Goal: Task Accomplishment & Management: Use online tool/utility

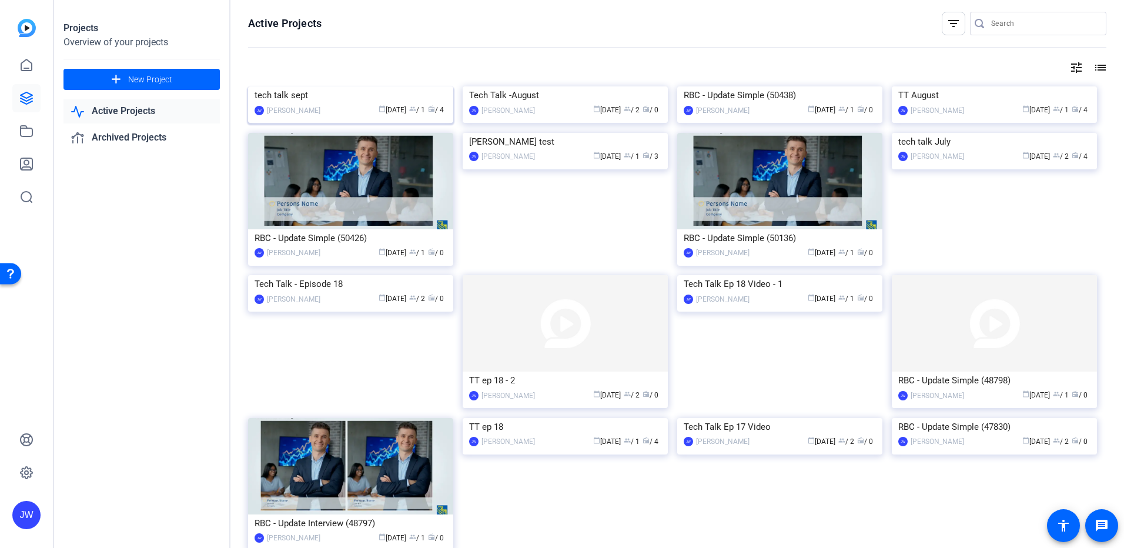
click at [302, 104] on div "tech talk sept" at bounding box center [351, 95] width 192 height 18
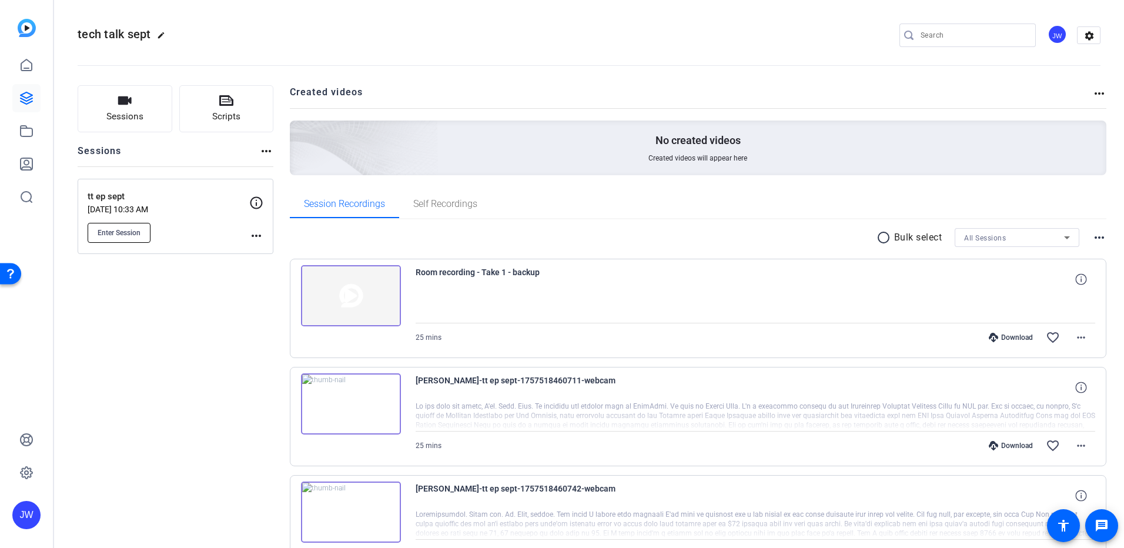
click at [118, 237] on button "Enter Session" at bounding box center [119, 233] width 63 height 20
click at [19, 64] on icon at bounding box center [26, 65] width 14 height 14
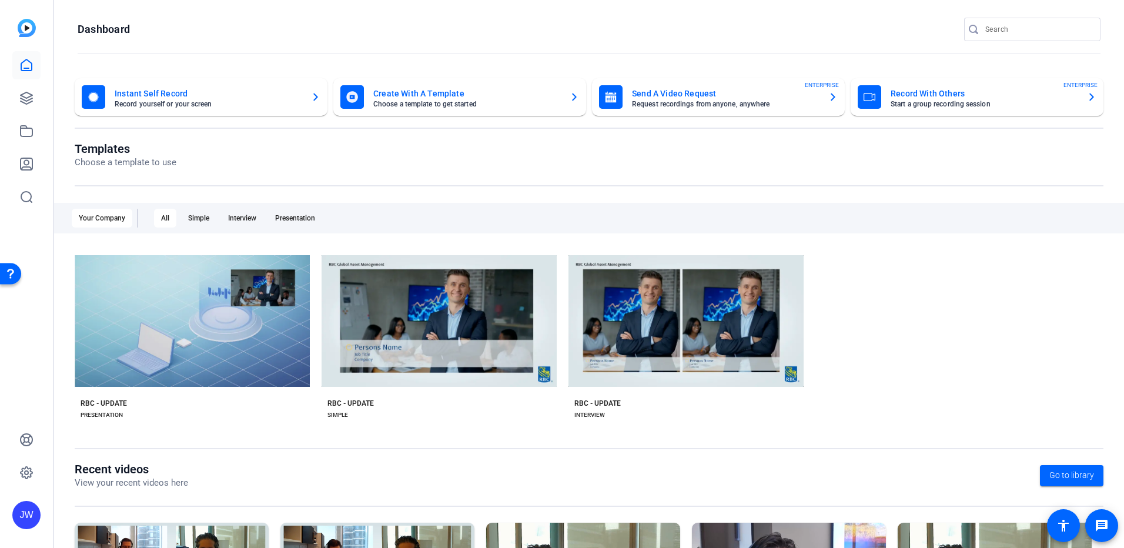
click at [396, 99] on mat-card-title "Create With A Template" at bounding box center [466, 93] width 187 height 14
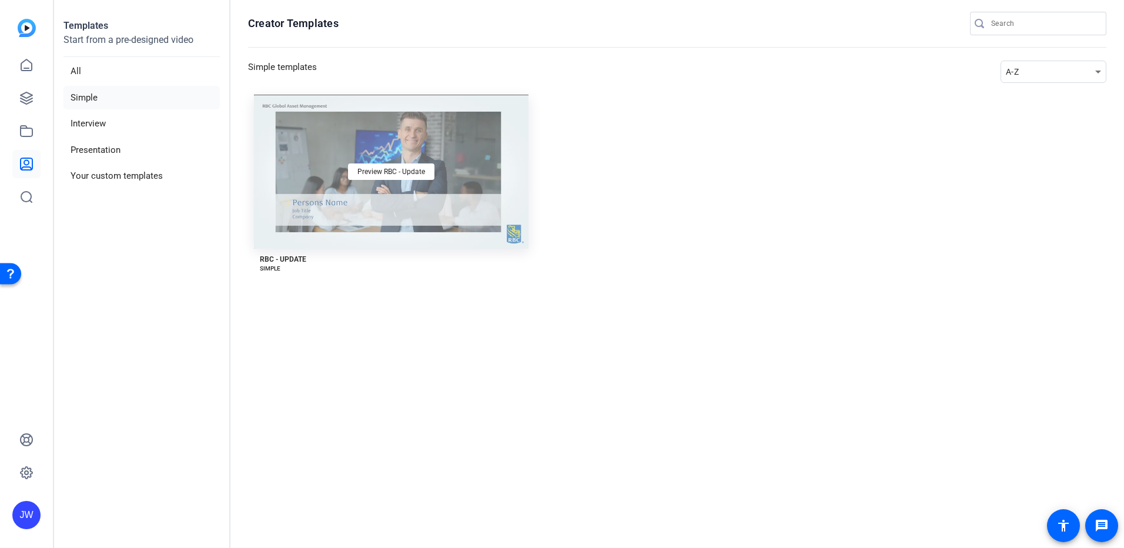
click at [318, 212] on div "Preview RBC - Update" at bounding box center [391, 172] width 274 height 154
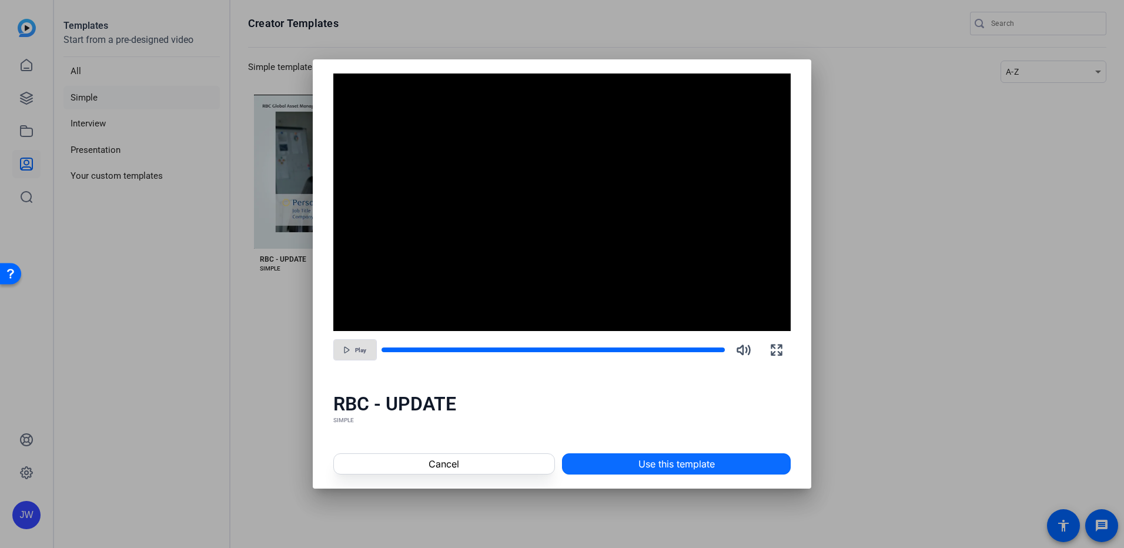
click at [623, 454] on span at bounding box center [676, 464] width 227 height 28
